Goal: Information Seeking & Learning: Learn about a topic

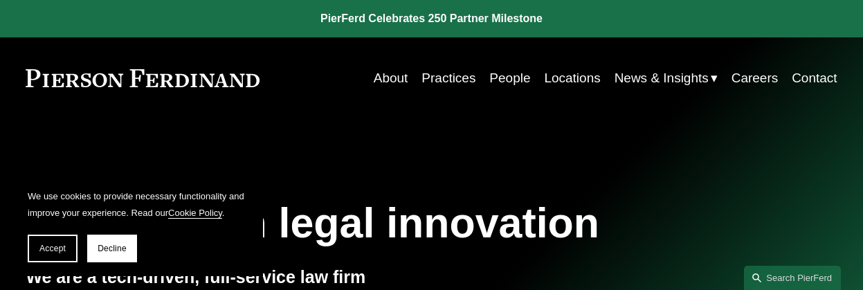
click at [507, 75] on link "People" at bounding box center [509, 78] width 41 height 26
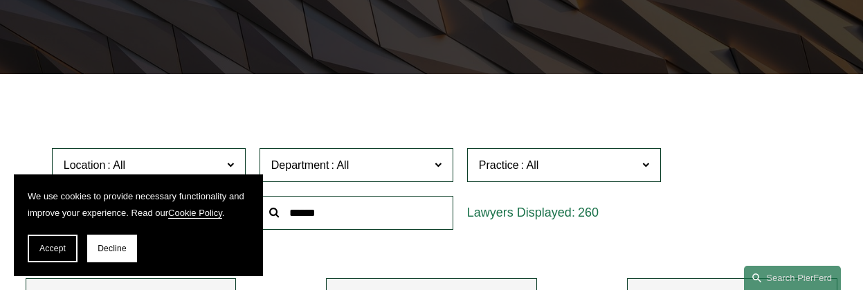
scroll to position [8305, 0]
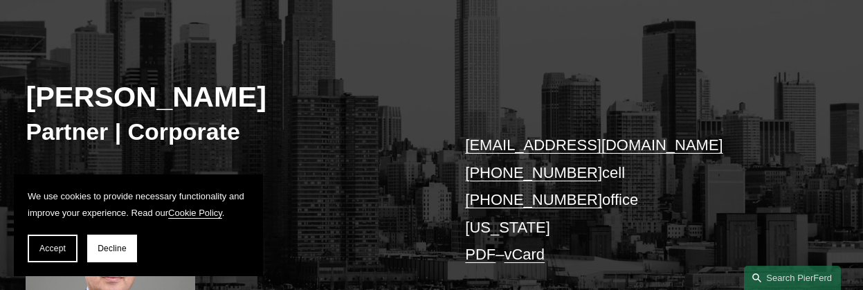
scroll to position [138, 0]
